Goal: Check status: Check status

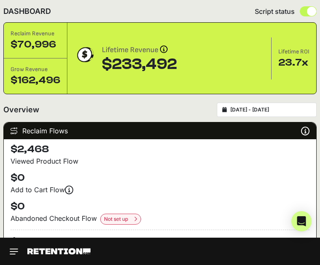
click at [281, 112] on div "[DATE] - [DATE]" at bounding box center [267, 110] width 100 height 14
type input "[DATE]"
click at [240, 113] on input "[DATE] - [DATE]" at bounding box center [270, 109] width 81 height 7
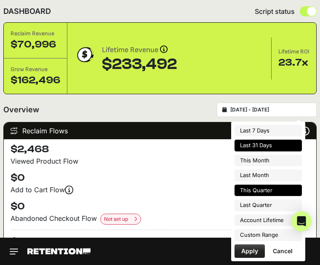
type input "[DATE]"
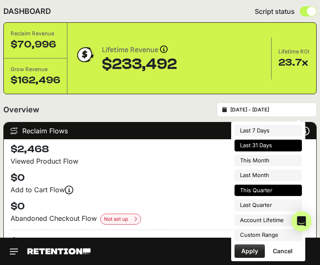
type input "[DATE]"
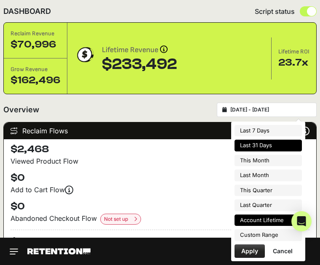
type input "[DATE]"
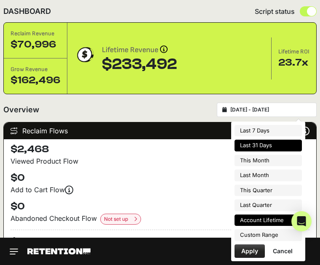
type input "[DATE]"
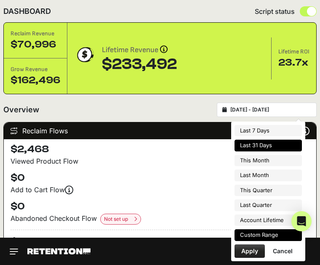
click at [258, 234] on li "Custom Range" at bounding box center [267, 235] width 67 height 12
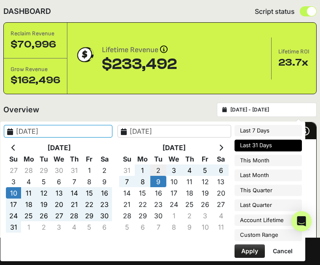
type input "[DATE]"
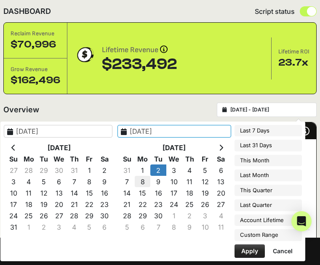
type input "[DATE]"
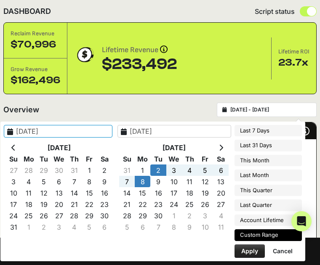
type input "[DATE]"
click at [255, 249] on button "Apply" at bounding box center [249, 250] width 30 height 13
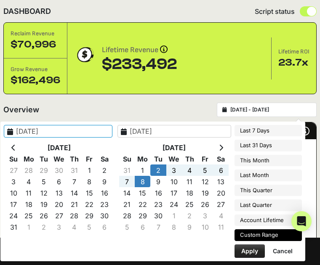
type input "[DATE] - [DATE]"
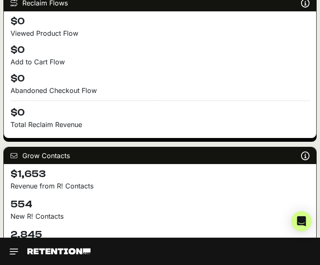
scroll to position [272, 0]
